Goal: Task Accomplishment & Management: Manage account settings

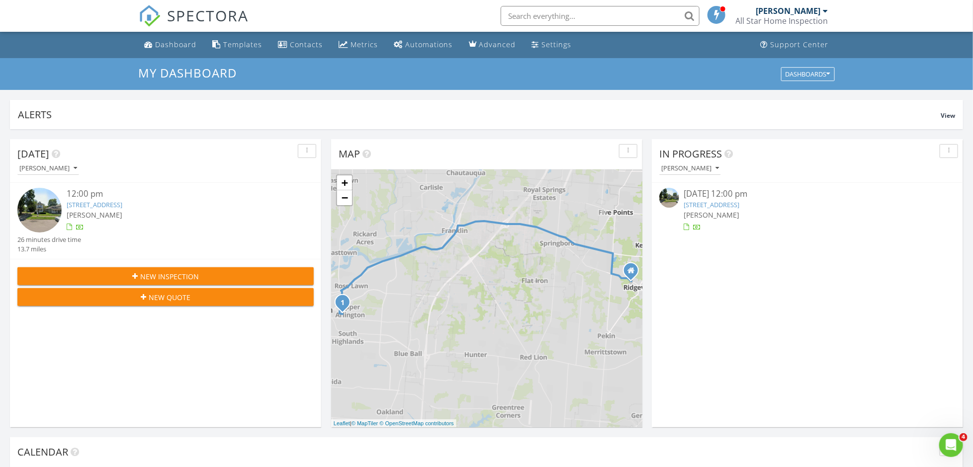
scroll to position [4, 4]
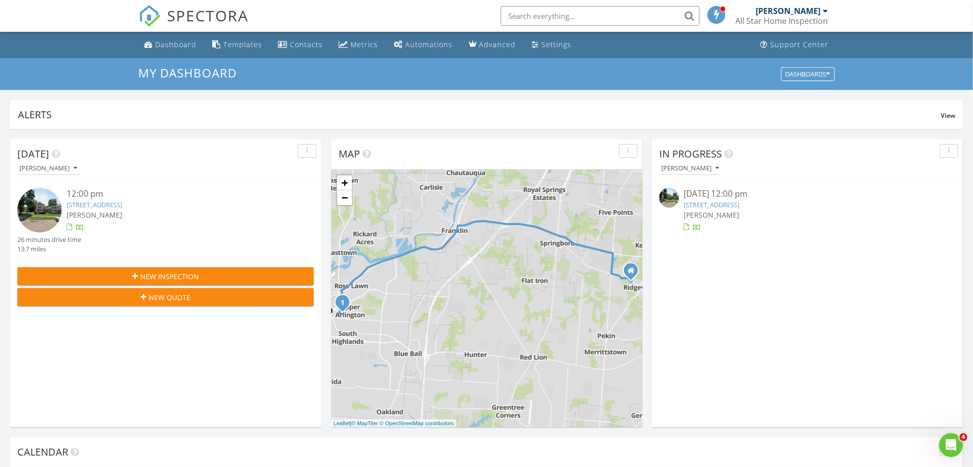
click at [87, 212] on span "[PERSON_NAME]" at bounding box center [95, 214] width 56 height 9
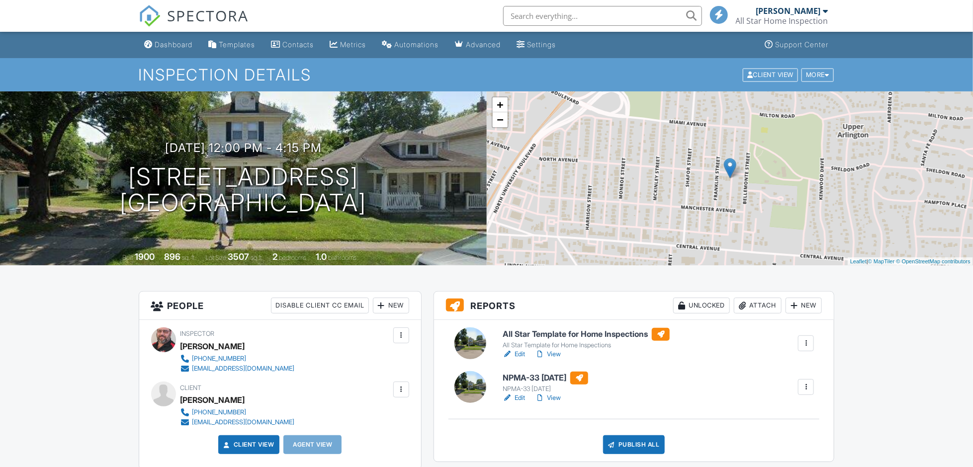
click at [542, 344] on div "All Star Template for Home Inspections" at bounding box center [586, 346] width 167 height 8
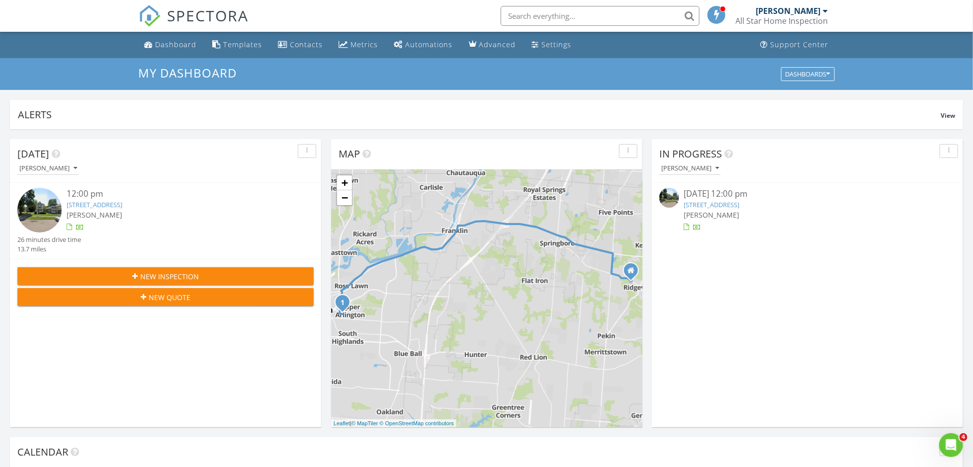
click at [704, 207] on link "2506 North Ave, Middletown, OH 45042" at bounding box center [712, 204] width 56 height 9
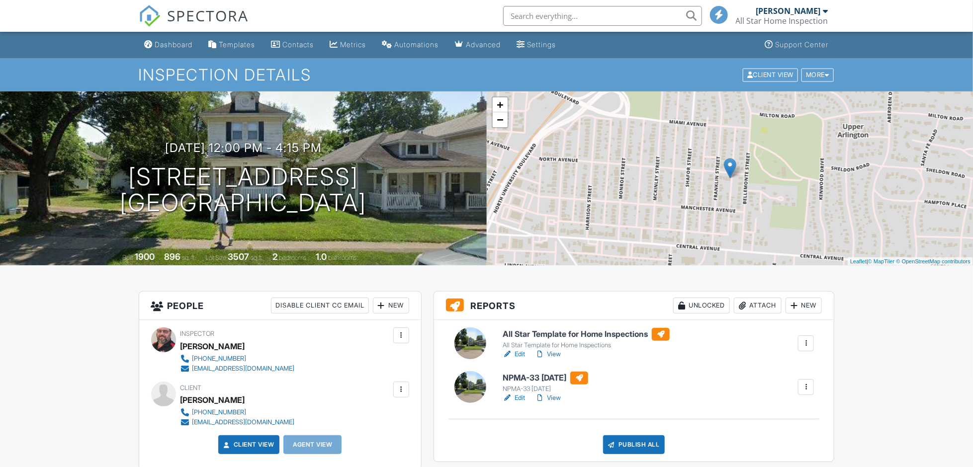
click at [559, 342] on div "All Star Template for Home Inspections" at bounding box center [586, 346] width 167 height 8
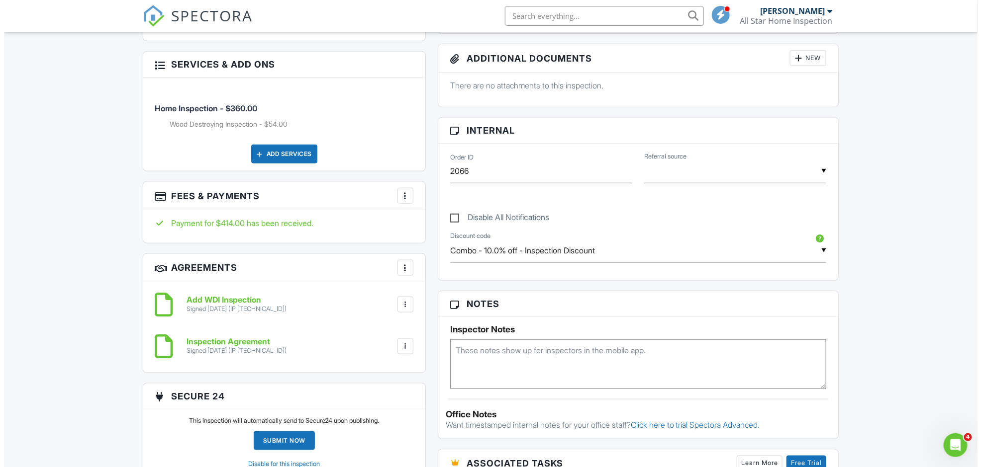
scroll to position [272, 0]
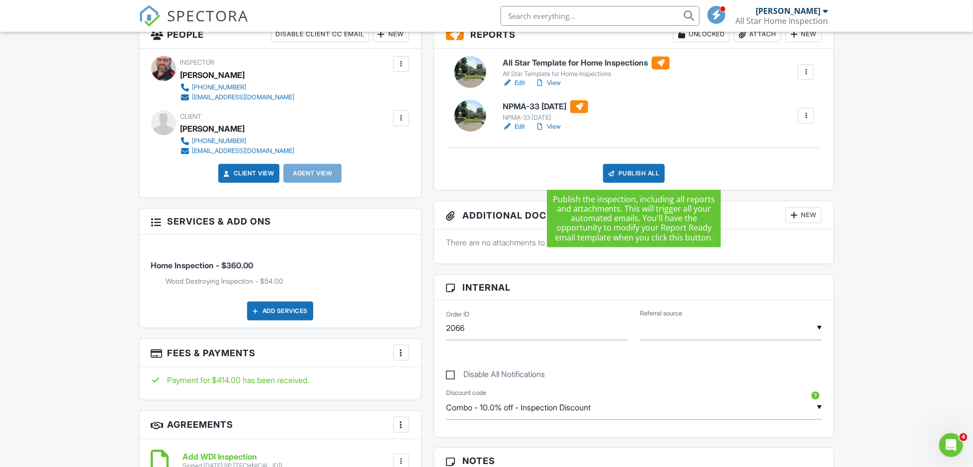
click at [629, 170] on div "Publish All" at bounding box center [634, 173] width 62 height 19
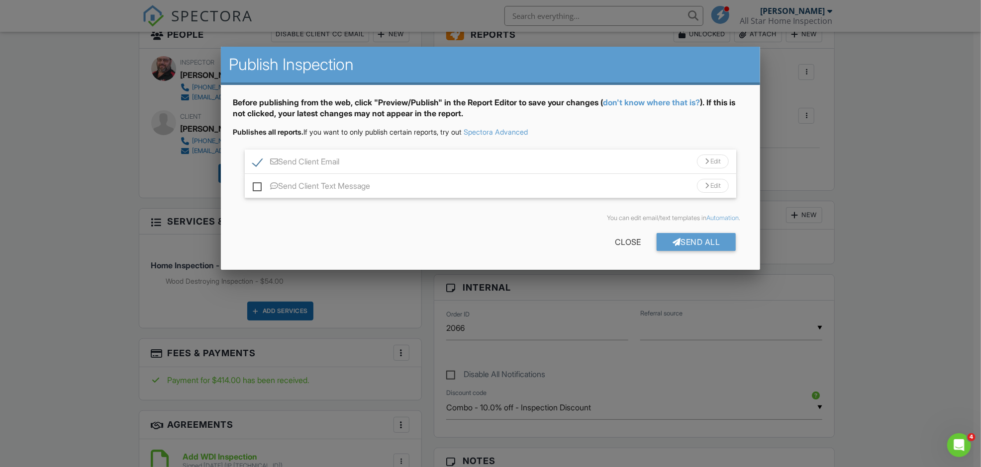
click at [684, 241] on div "Send All" at bounding box center [696, 242] width 80 height 18
